Goal: Task Accomplishment & Management: Manage account settings

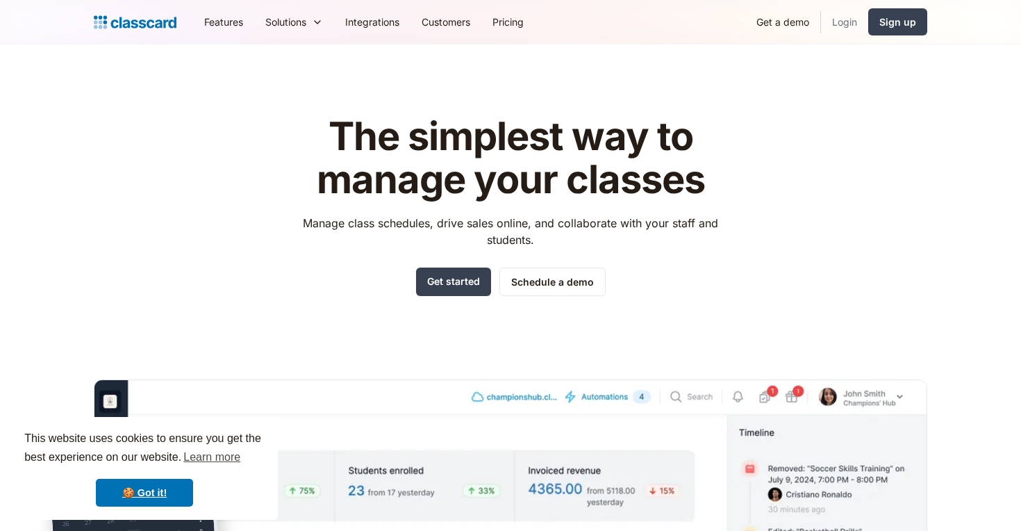
click at [844, 29] on link "Login" at bounding box center [844, 21] width 47 height 31
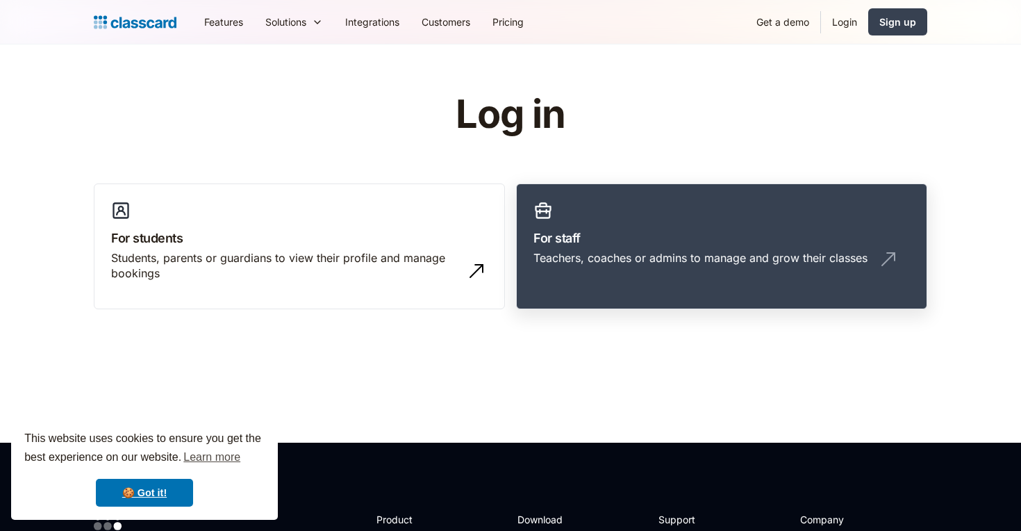
click at [680, 247] on link "For staff Teachers, coaches or admins to manage and grow their classes" at bounding box center [721, 246] width 411 height 126
